Goal: Task Accomplishment & Management: Complete application form

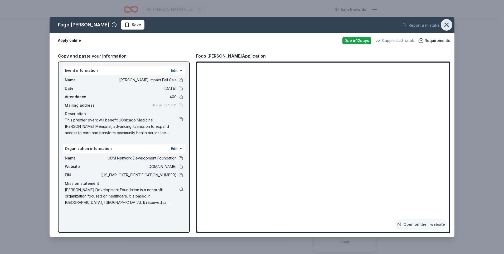
click at [447, 23] on icon "button" at bounding box center [446, 24] width 7 height 7
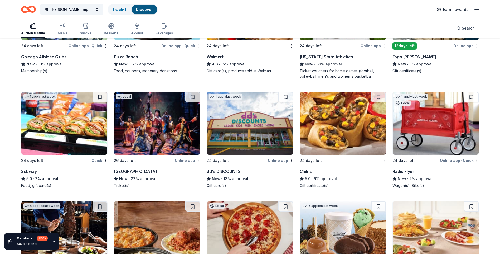
scroll to position [3322, 0]
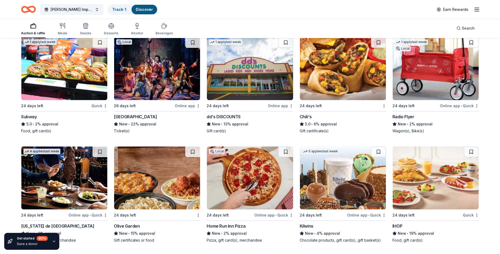
click at [153, 91] on img at bounding box center [157, 68] width 86 height 63
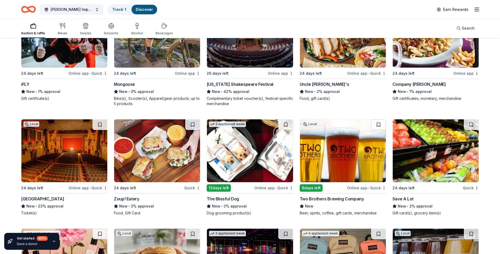
scroll to position [4547, 0]
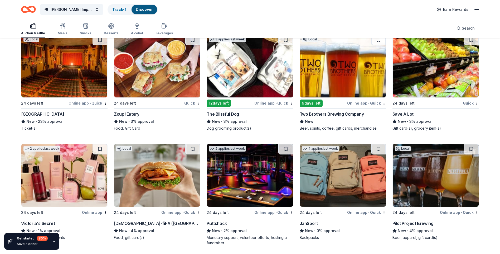
click at [80, 81] on img at bounding box center [64, 66] width 86 height 63
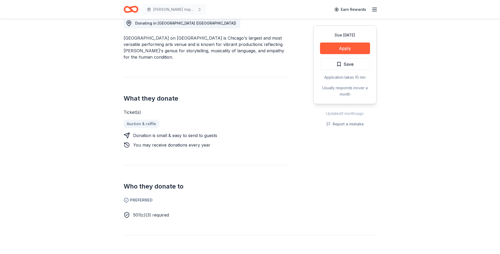
scroll to position [158, 0]
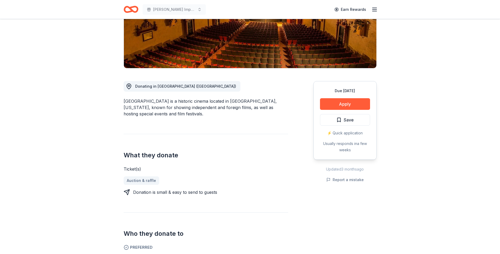
scroll to position [79, 0]
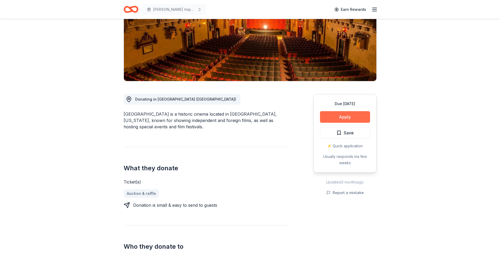
click at [362, 117] on button "Apply" at bounding box center [345, 117] width 50 height 12
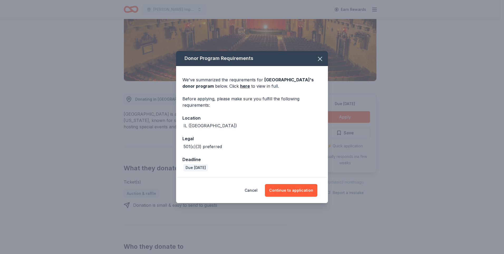
click at [272, 198] on div "Cancel Continue to application" at bounding box center [252, 190] width 152 height 25
click at [275, 193] on button "Continue to application" at bounding box center [291, 190] width 52 height 13
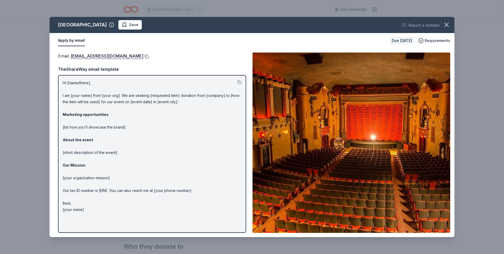
click at [143, 57] on button at bounding box center [145, 56] width 5 height 4
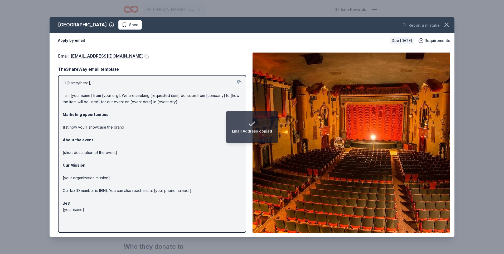
drag, startPoint x: 63, startPoint y: 82, endPoint x: 99, endPoint y: 206, distance: 129.2
click at [99, 192] on p "Hi [name/there], I am [your name] from [your org]. We are seeking [requested it…" at bounding box center [152, 146] width 179 height 133
click at [99, 206] on p "Hi [name/there], I am [your name] from [your org]. We are seeking [requested it…" at bounding box center [152, 146] width 179 height 133
click at [243, 81] on div "Hi [name/there], I am [your name] from [your org]. We are seeking [requested it…" at bounding box center [152, 154] width 188 height 158
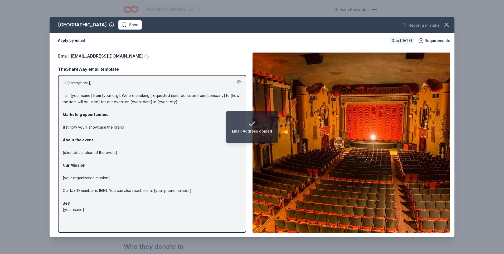
click at [239, 80] on div at bounding box center [239, 83] width 4 height 6
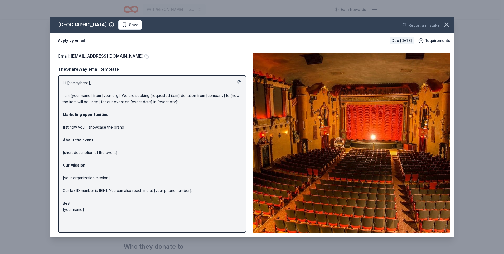
click at [239, 82] on button at bounding box center [239, 82] width 4 height 4
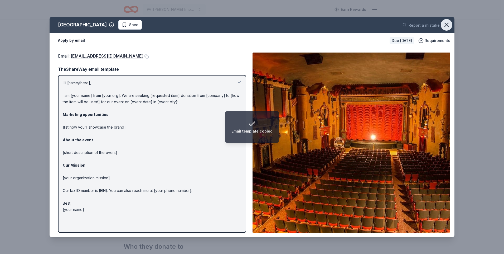
click at [446, 26] on icon "button" at bounding box center [447, 25] width 4 height 4
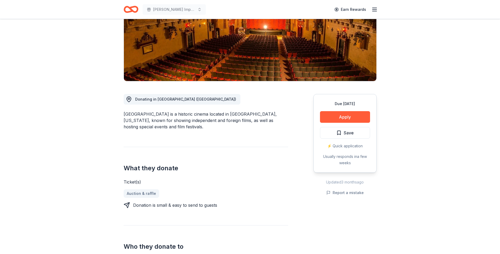
scroll to position [53, 0]
